Goal: Task Accomplishment & Management: Use online tool/utility

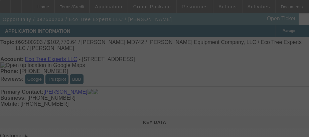
select select "3"
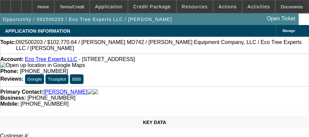
select select "0"
select select "6"
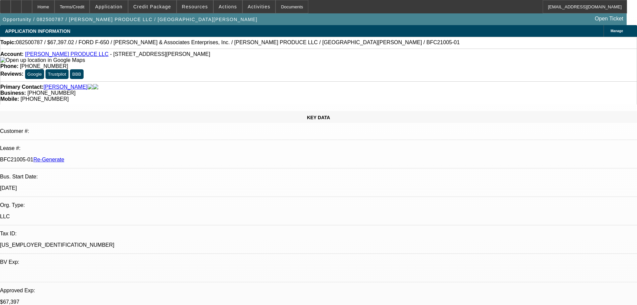
select select "3"
select select "0"
select select "6"
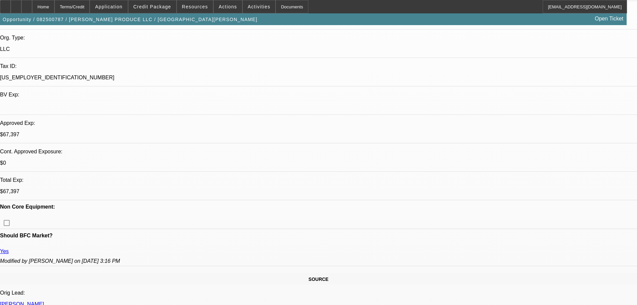
scroll to position [334, 0]
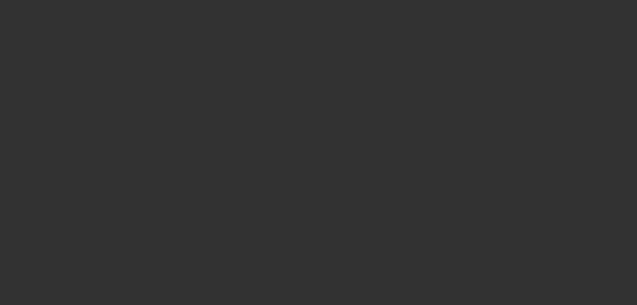
select select "3"
select select "0"
select select "1"
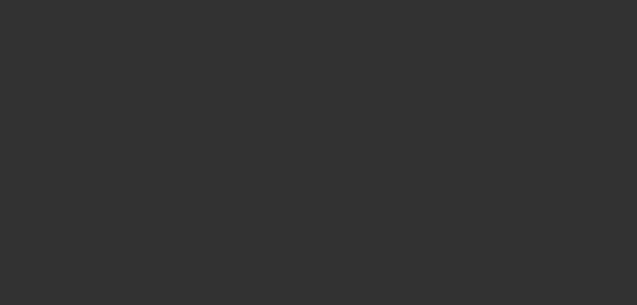
select select "1"
select select "2"
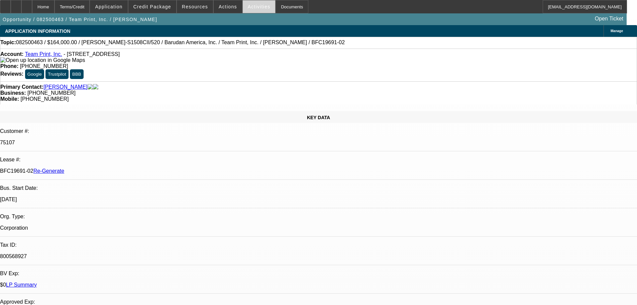
click at [247, 11] on span at bounding box center [259, 7] width 33 height 16
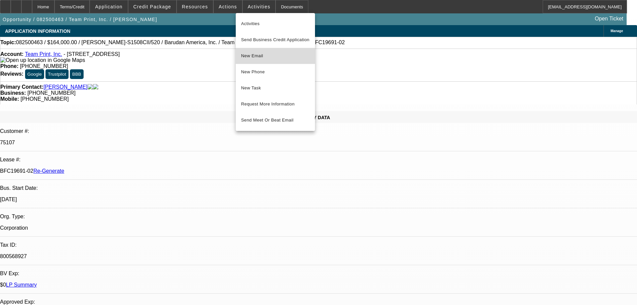
click at [268, 56] on span "New Email" at bounding box center [275, 56] width 69 height 8
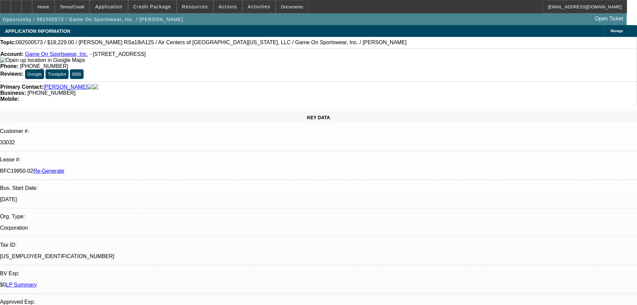
select select "3"
select select "0"
select select "6"
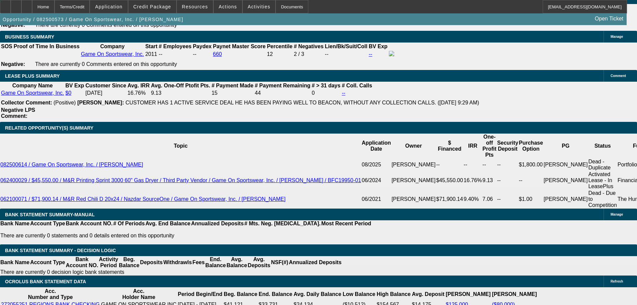
scroll to position [201, 0]
